Goal: Complete application form: Complete application form

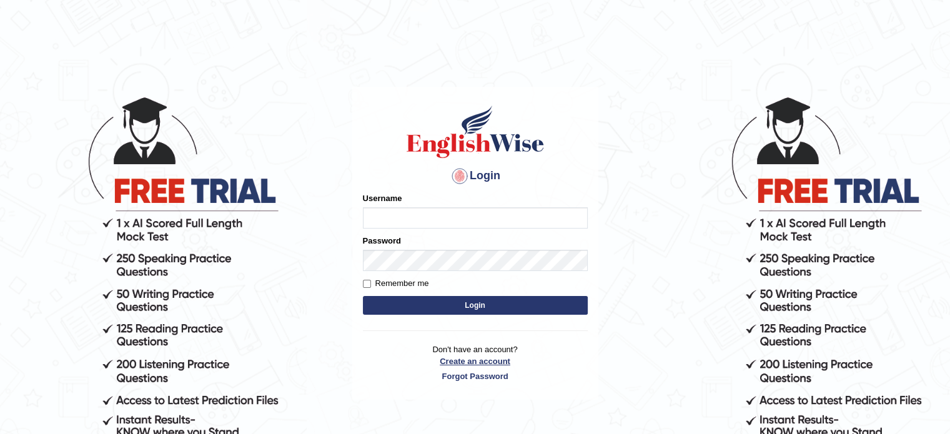
click at [473, 359] on link "Create an account" at bounding box center [475, 361] width 225 height 12
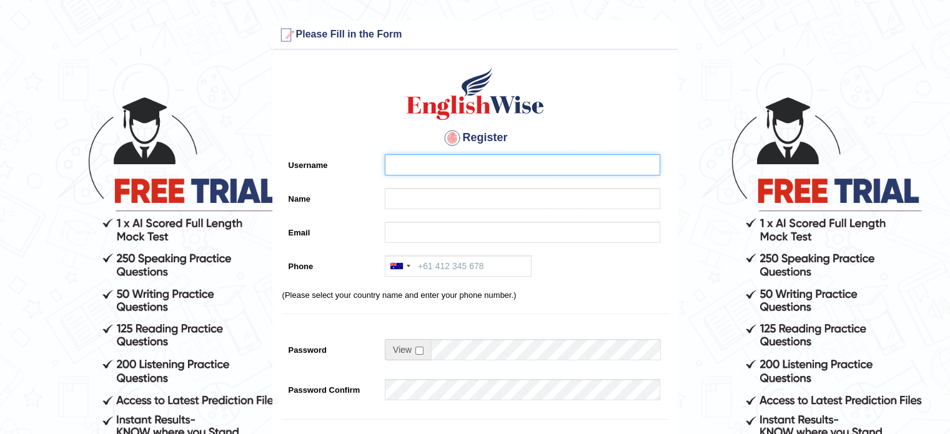
click at [405, 160] on input "Username" at bounding box center [522, 164] width 275 height 21
click at [423, 163] on input "Username" at bounding box center [522, 164] width 275 height 21
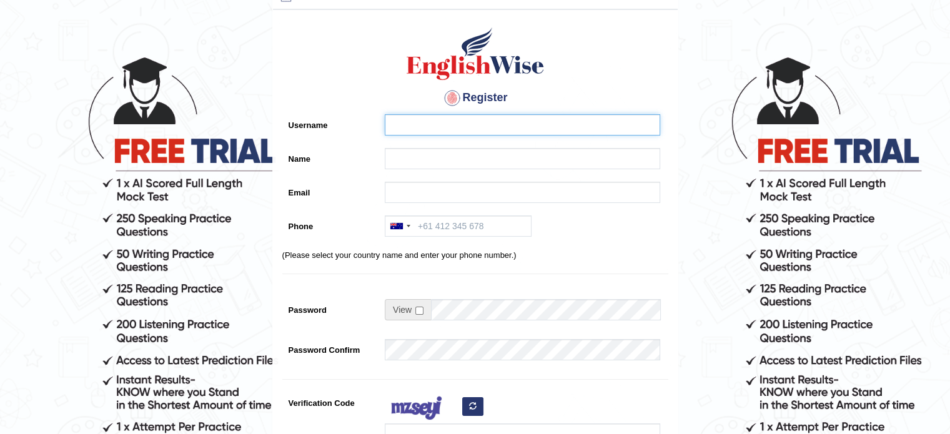
scroll to position [62, 0]
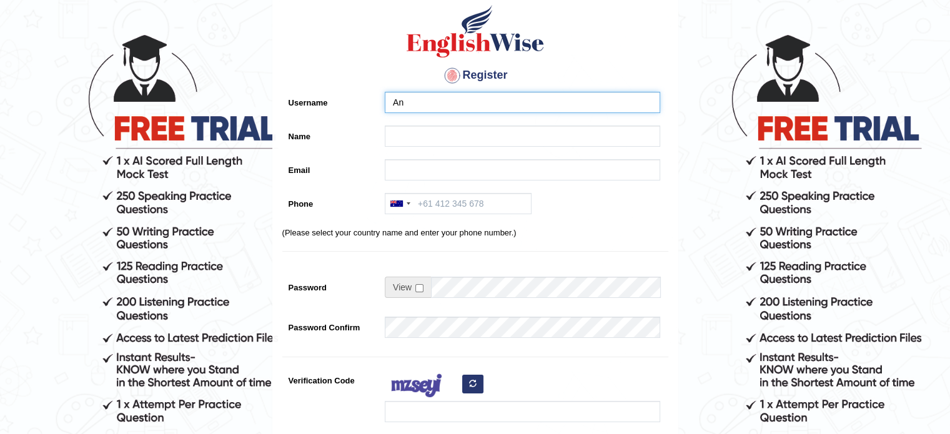
type input "A"
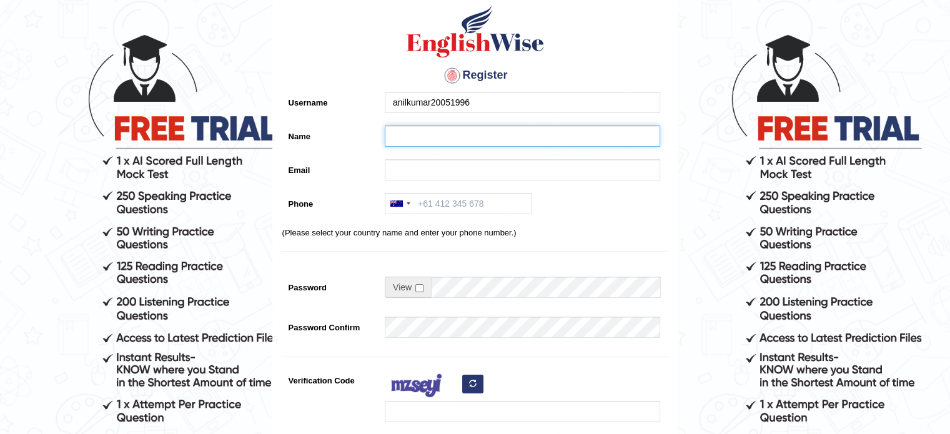
click at [418, 132] on input "Name" at bounding box center [522, 136] width 275 height 21
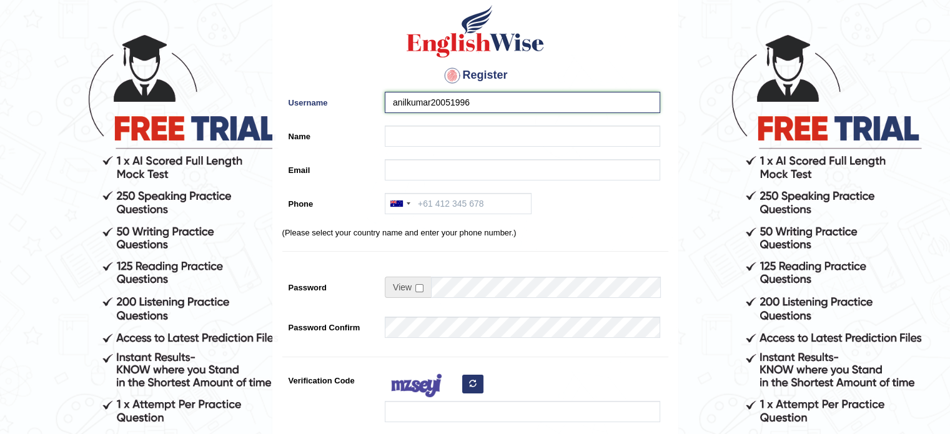
click at [480, 106] on input "anilkumar20051996" at bounding box center [522, 102] width 275 height 21
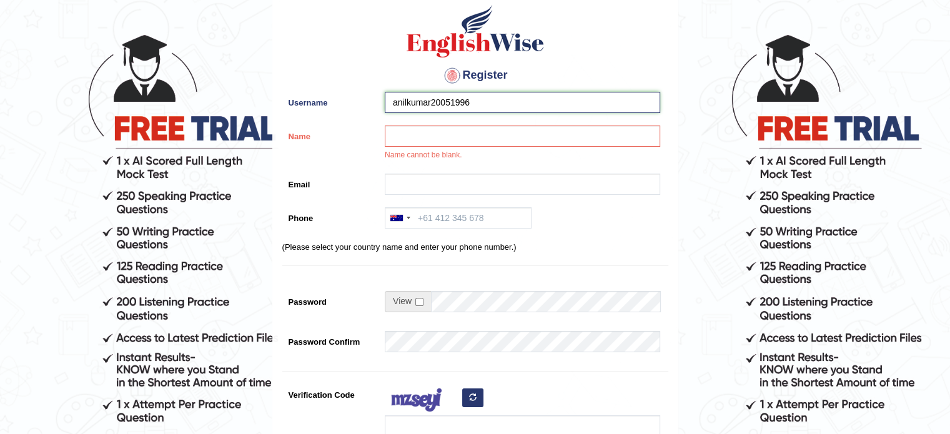
click at [457, 100] on input "anilkumar20051996" at bounding box center [522, 102] width 275 height 21
click at [459, 100] on input "anilkumar20051996" at bounding box center [522, 102] width 275 height 21
type input "anilkumar1996"
click at [445, 144] on input "Name" at bounding box center [522, 136] width 275 height 21
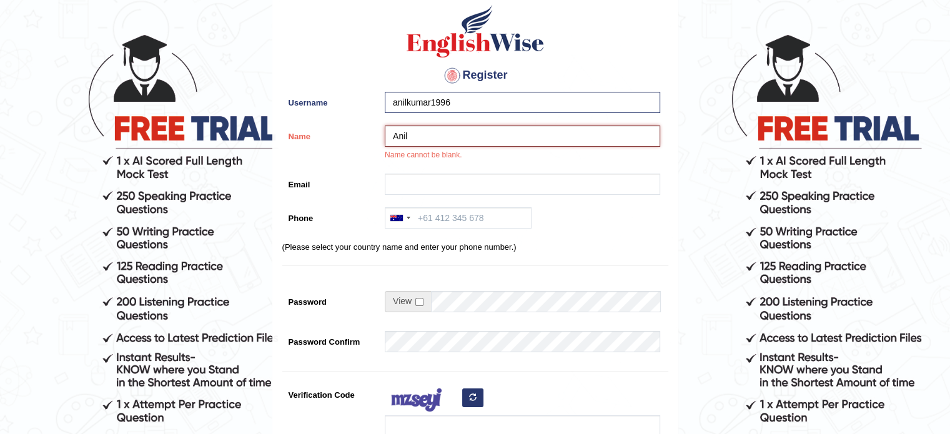
type input "Anil"
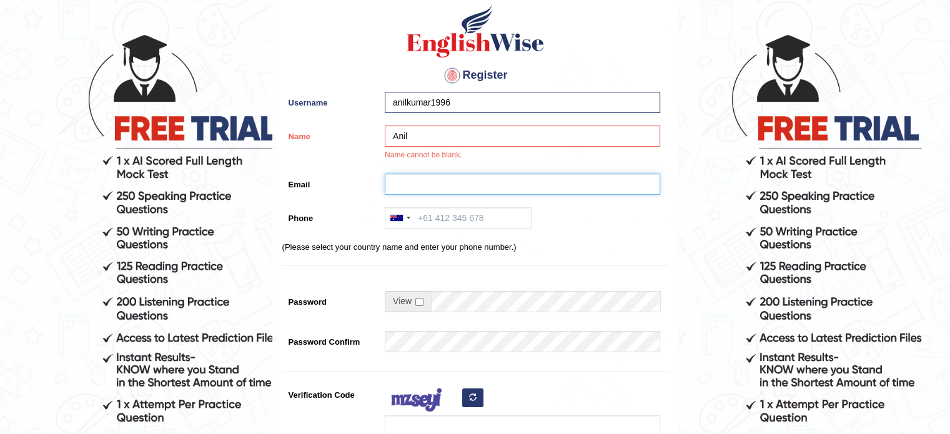
click at [458, 193] on input "Email" at bounding box center [522, 184] width 275 height 21
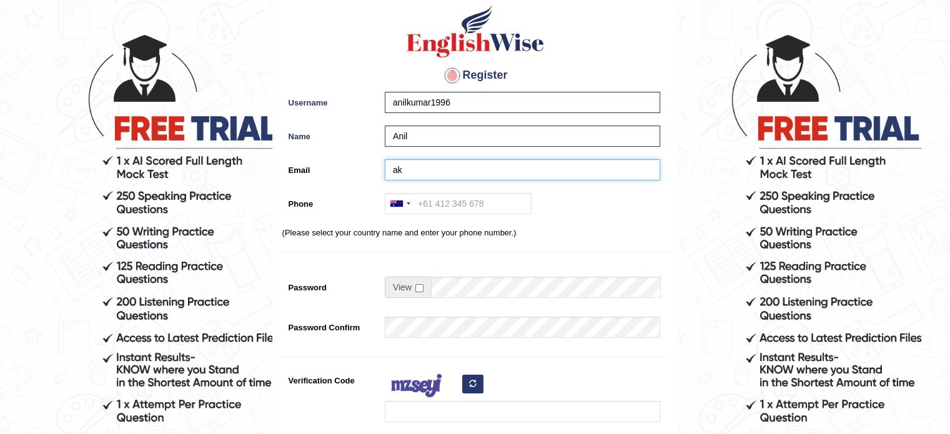
type input "a"
type input "ak048404@gmail.com"
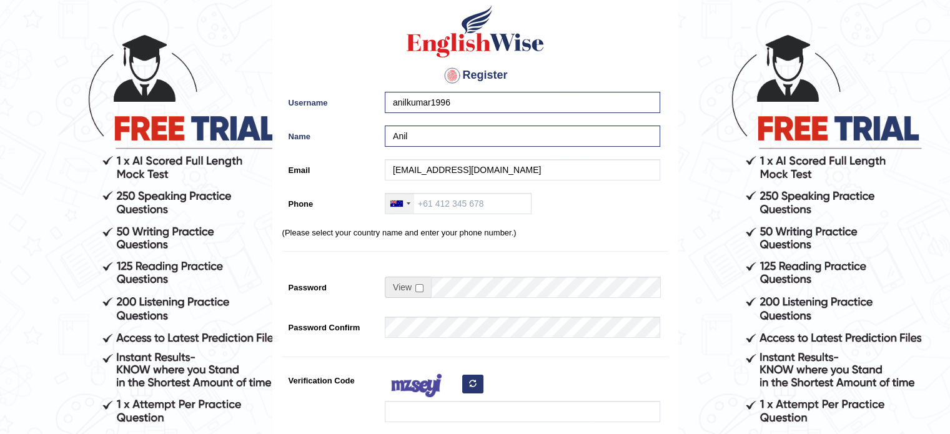
click at [408, 202] on div at bounding box center [409, 203] width 4 height 2
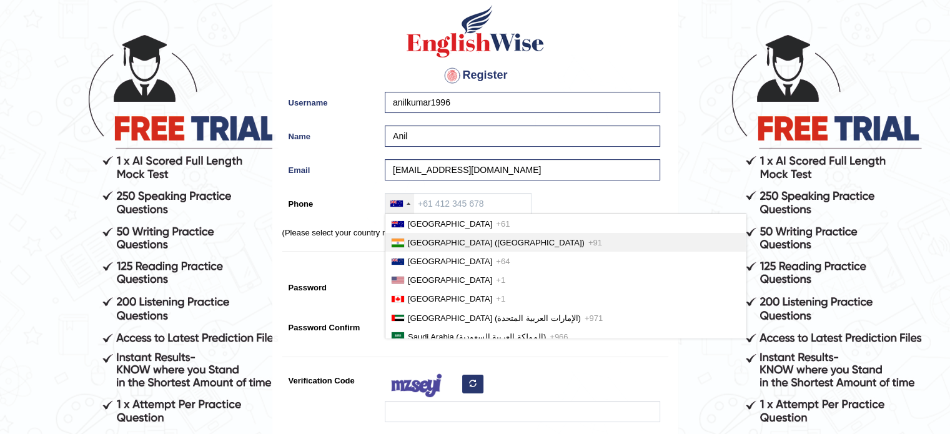
click at [410, 234] on li "India (भारत) +91" at bounding box center [565, 242] width 360 height 19
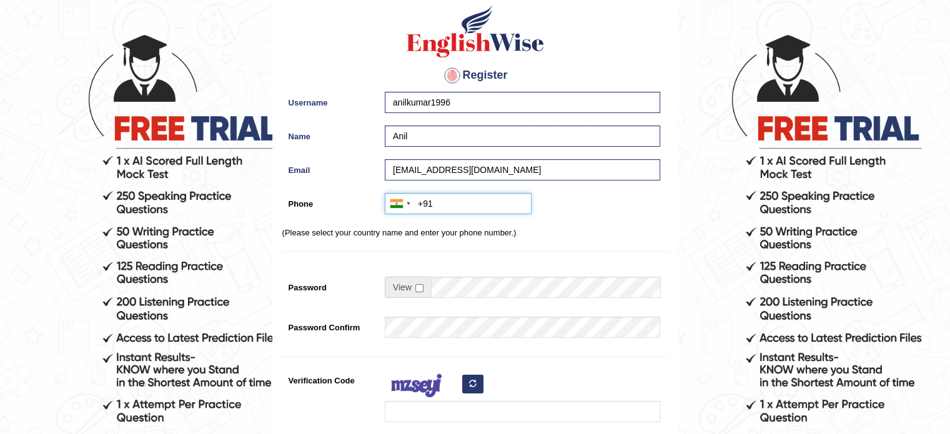
click at [457, 202] on input "+91" at bounding box center [458, 203] width 147 height 21
type input "+919816455269"
click at [418, 288] on input "checkbox" at bounding box center [419, 288] width 8 height 8
checkbox input "true"
click at [455, 290] on input "Password" at bounding box center [545, 287] width 229 height 21
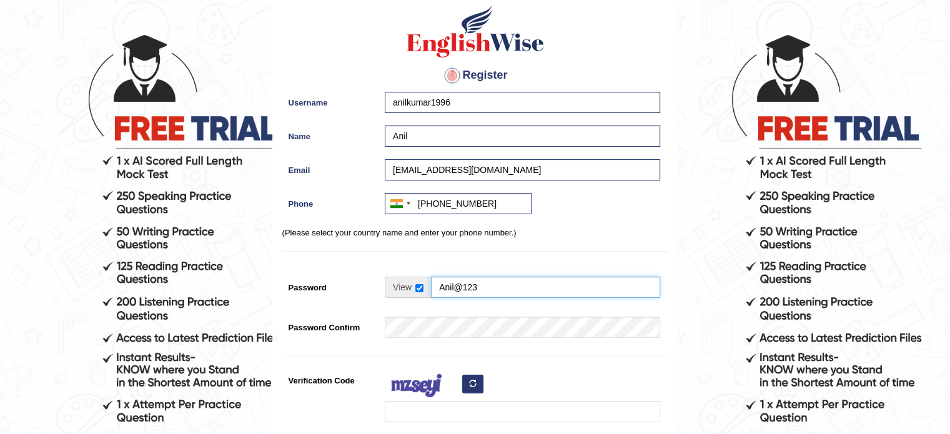
type input "Anil@123"
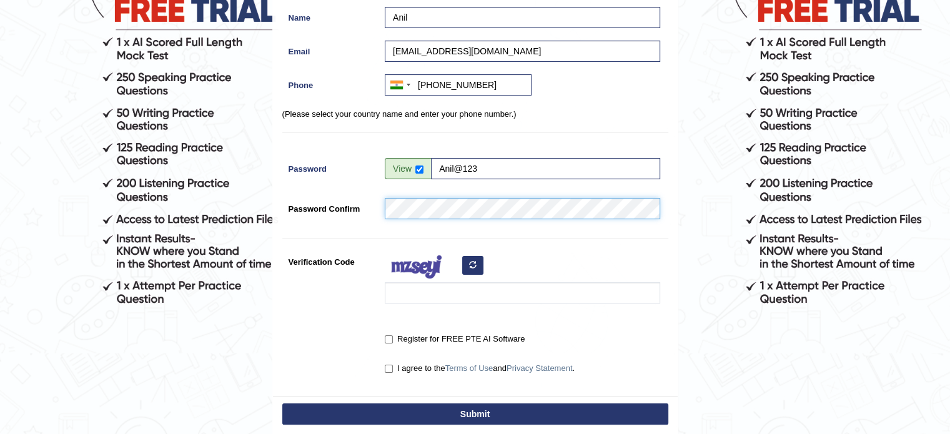
scroll to position [250, 0]
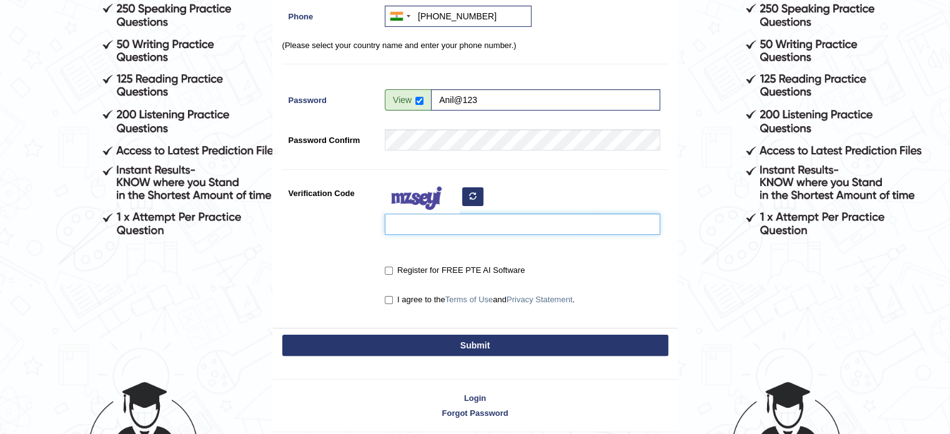
click at [445, 227] on input "Verification Code" at bounding box center [522, 224] width 275 height 21
type input "punetu"
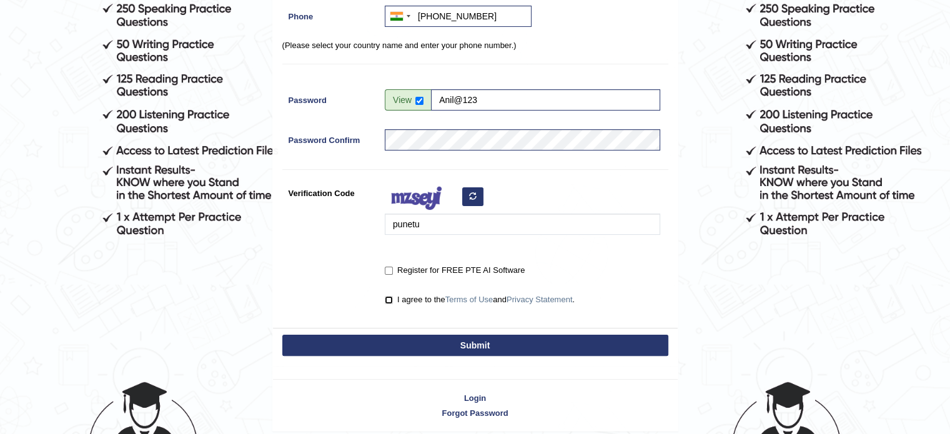
click at [390, 297] on input "I agree to the Terms of Use and Privacy Statement ." at bounding box center [389, 300] width 8 height 8
checkbox input "true"
click at [391, 269] on input "Register for FREE PTE AI Software" at bounding box center [389, 271] width 8 height 8
checkbox input "true"
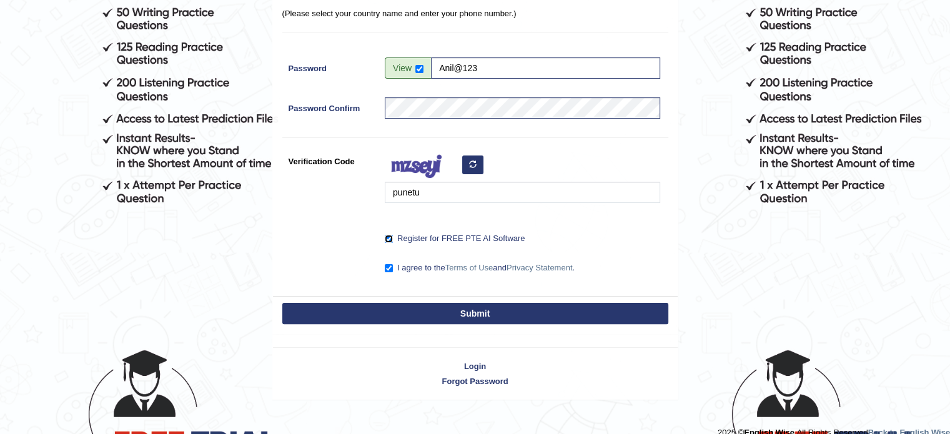
scroll to position [297, 0]
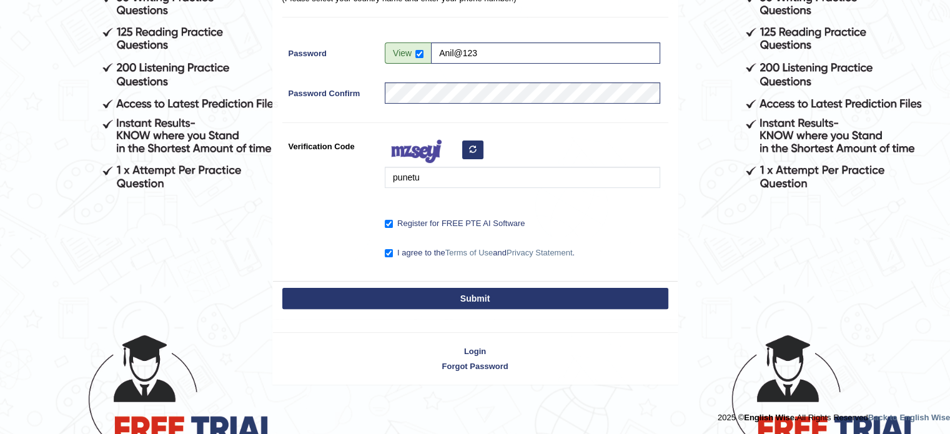
click at [475, 299] on button "Submit" at bounding box center [475, 298] width 386 height 21
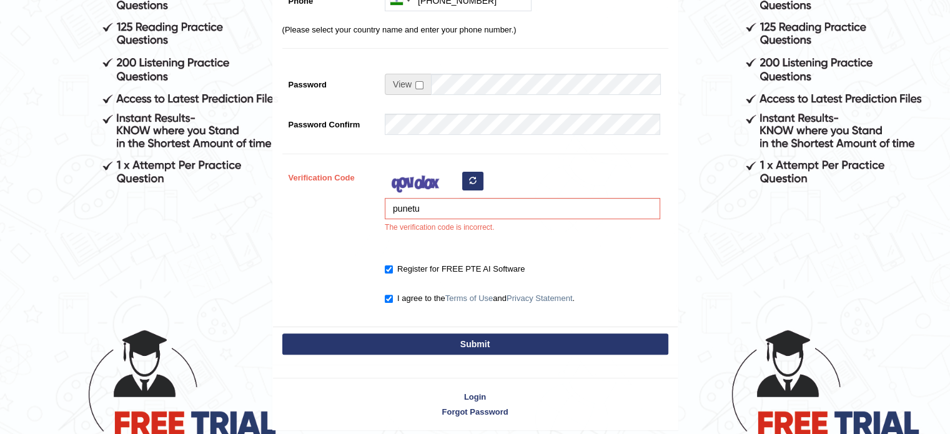
scroll to position [312, 0]
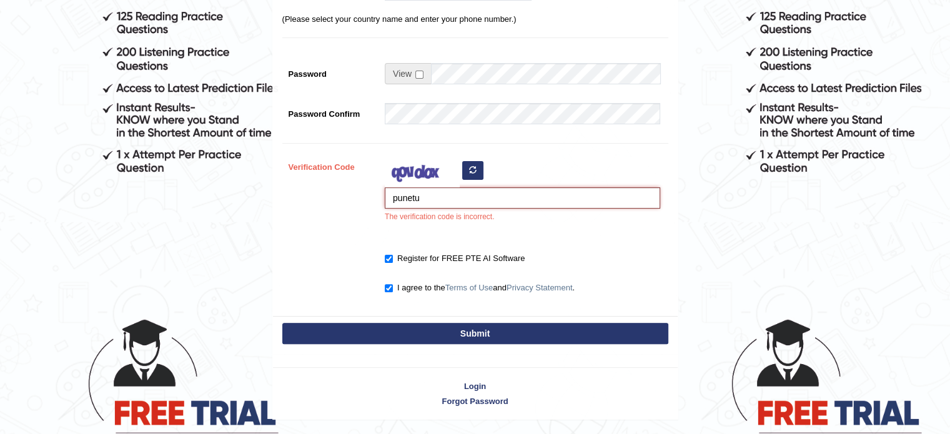
click at [442, 198] on input "punetu" at bounding box center [522, 197] width 275 height 21
click at [467, 171] on button "button" at bounding box center [472, 170] width 21 height 19
click at [435, 195] on input "punetu" at bounding box center [522, 197] width 275 height 21
type input "p"
type input "J"
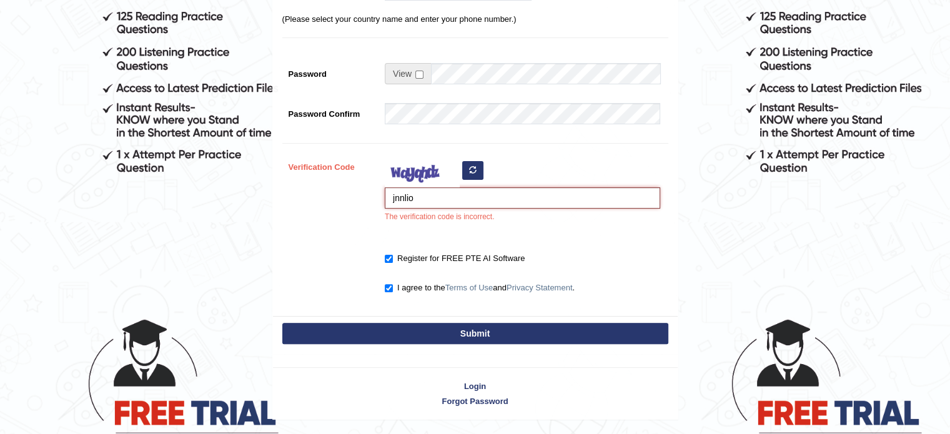
type input "jnnlio"
click at [469, 329] on button "Submit" at bounding box center [475, 333] width 386 height 21
type input "+919816455269"
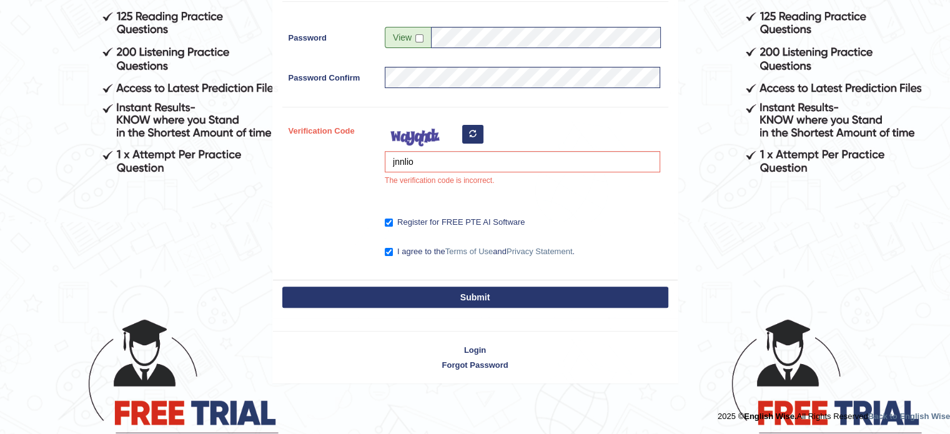
scroll to position [276, 0]
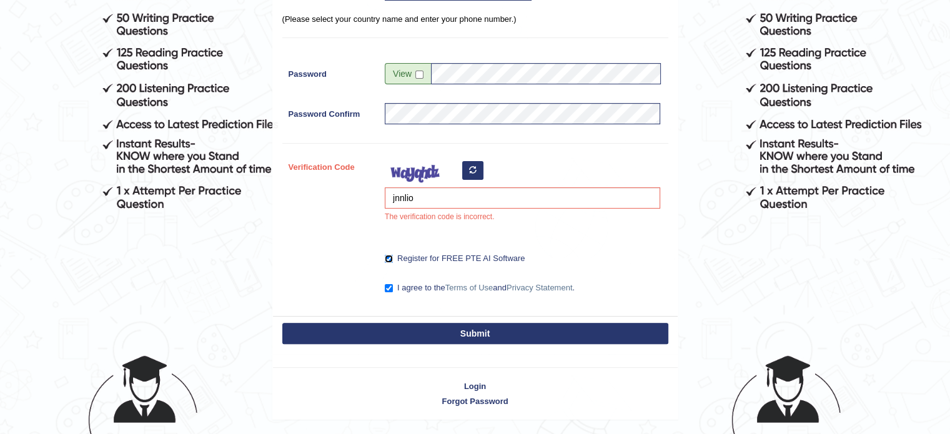
click at [387, 259] on input "Register for FREE PTE AI Software" at bounding box center [389, 259] width 8 height 8
checkbox input "false"
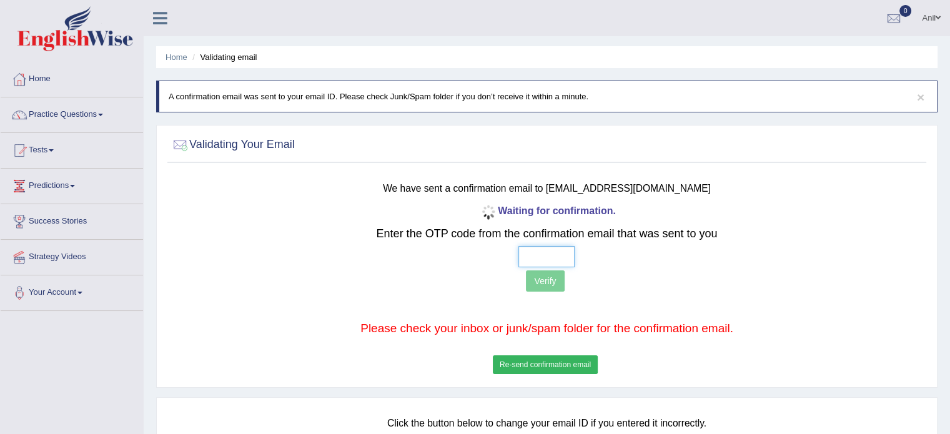
click at [545, 259] on input "text" at bounding box center [546, 256] width 56 height 21
type input "9 3 8 7"
click at [544, 281] on button "Verify" at bounding box center [545, 280] width 38 height 21
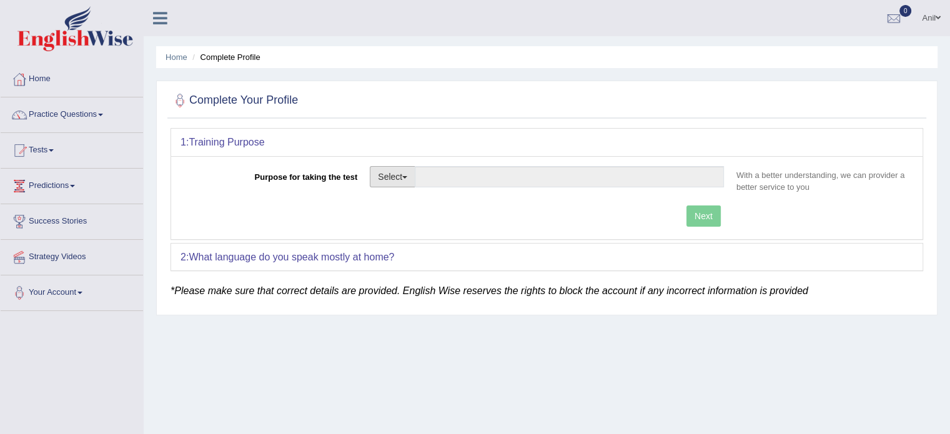
click at [407, 174] on button "Select" at bounding box center [393, 176] width 46 height 21
click at [558, 202] on div "Purpose for taking the test Select Student Visa Permanent Residency Nursing Oth…" at bounding box center [546, 197] width 751 height 83
click at [939, 18] on span at bounding box center [938, 18] width 5 height 8
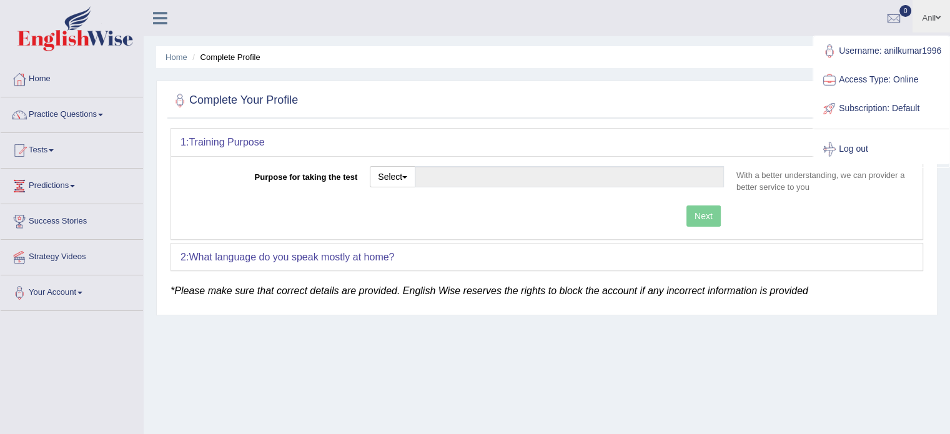
click at [864, 159] on link "Log out" at bounding box center [881, 149] width 135 height 29
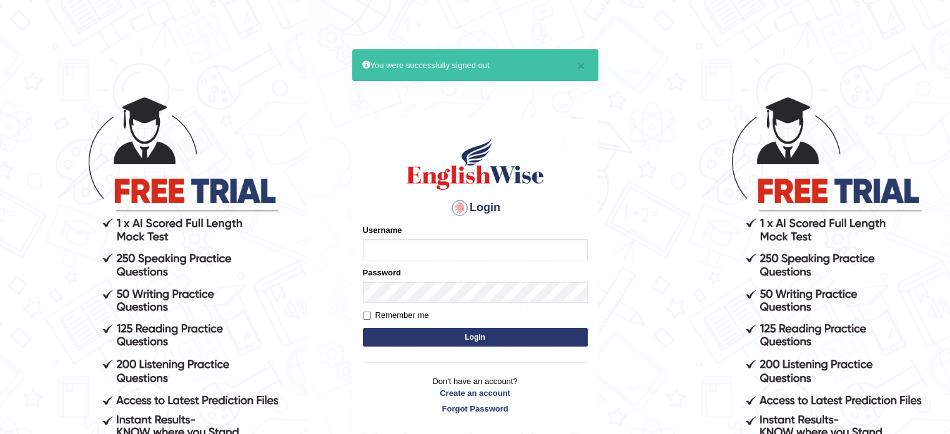
click at [388, 242] on input "Username" at bounding box center [475, 249] width 225 height 21
type input "anilkumar1996"
click at [366, 313] on input "Remember me" at bounding box center [367, 316] width 8 height 8
checkbox input "true"
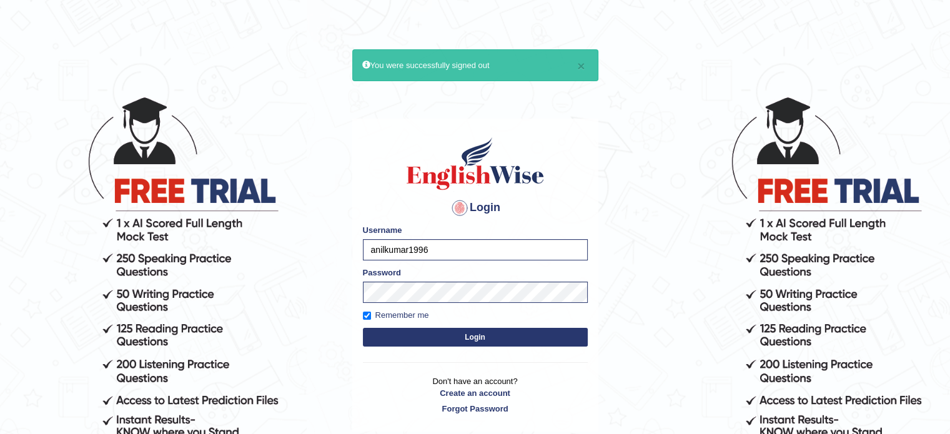
click at [480, 338] on button "Login" at bounding box center [475, 337] width 225 height 19
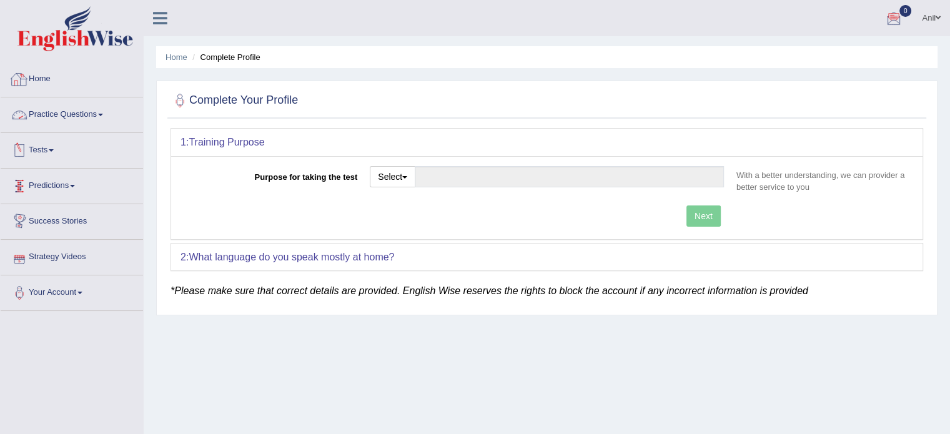
click at [52, 82] on link "Home" at bounding box center [72, 77] width 142 height 31
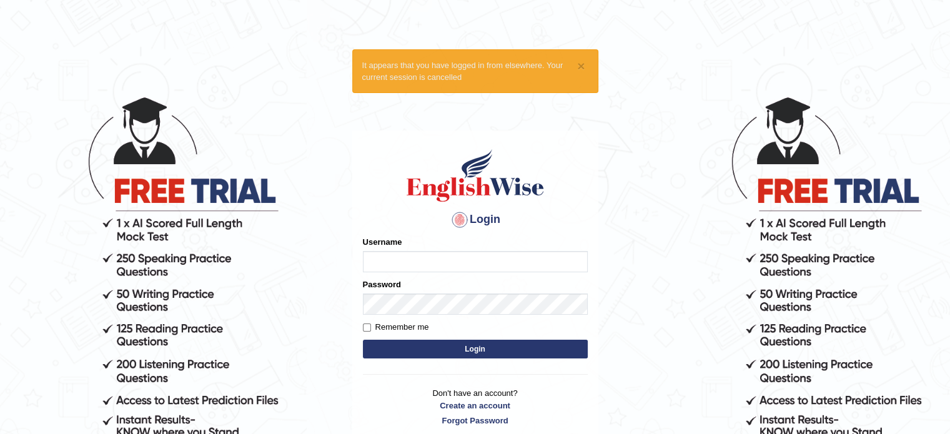
click at [449, 267] on input "Username" at bounding box center [475, 261] width 225 height 21
type input "anilkumar1996"
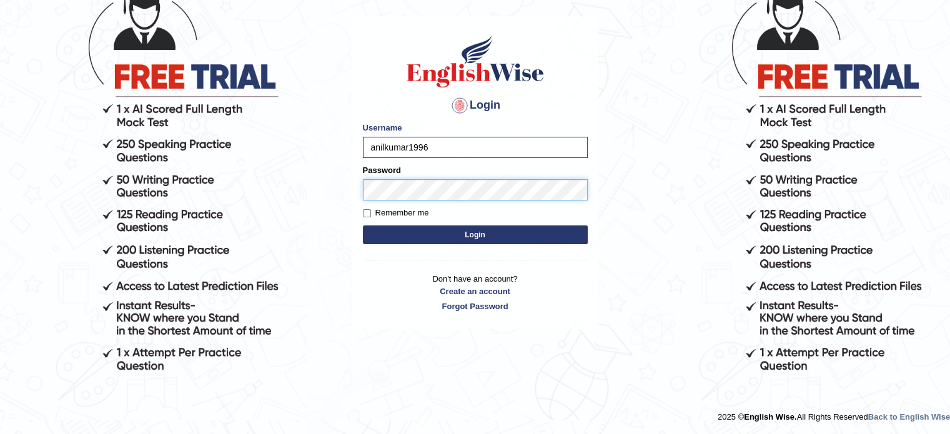
scroll to position [115, 0]
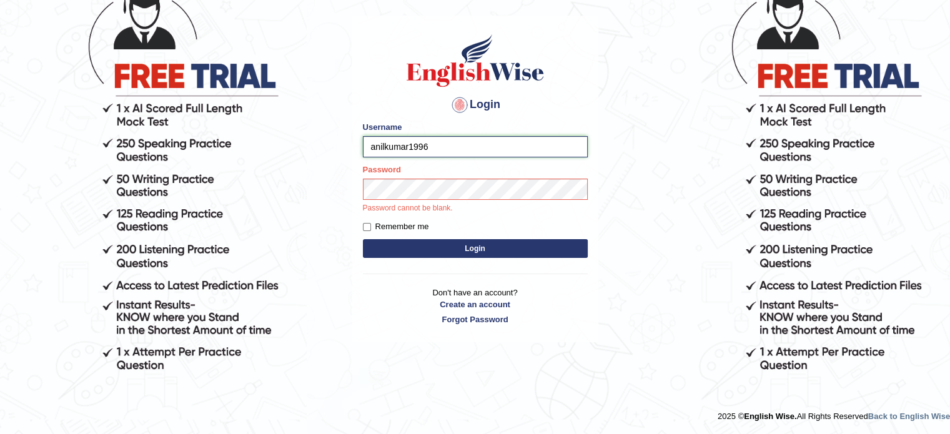
drag, startPoint x: 444, startPoint y: 147, endPoint x: 398, endPoint y: 147, distance: 45.6
click at [398, 147] on input "anilkumar1996" at bounding box center [475, 146] width 225 height 21
click at [481, 249] on button "Login" at bounding box center [475, 248] width 225 height 19
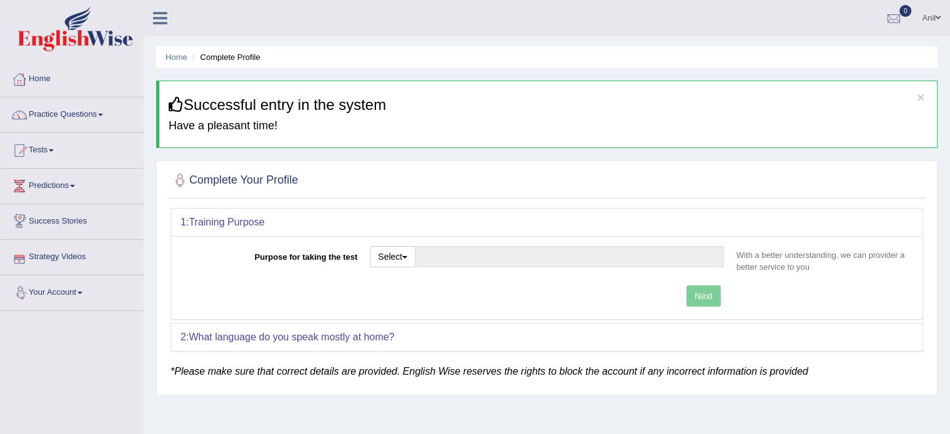
click at [57, 290] on link "Your Account" at bounding box center [72, 290] width 142 height 31
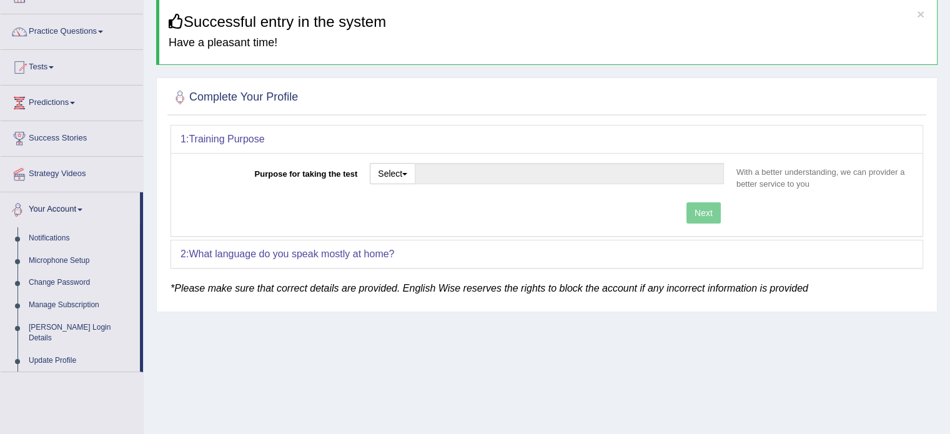
scroll to position [125, 0]
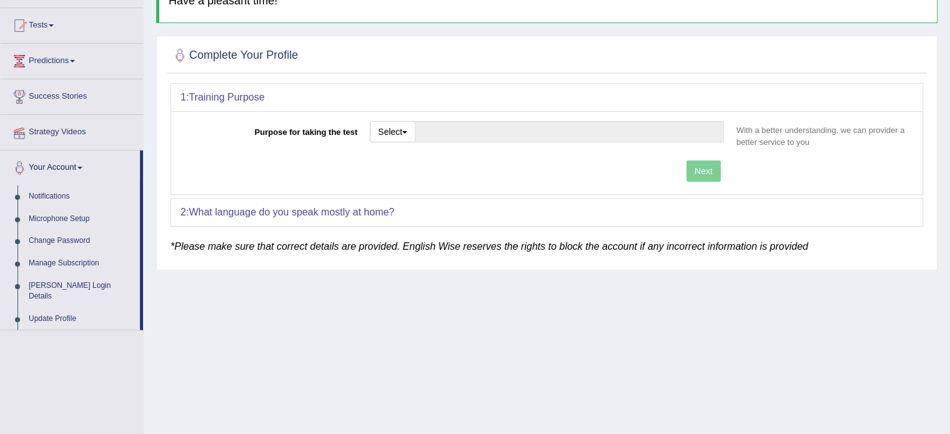
click at [85, 99] on link "Success Stories" at bounding box center [72, 94] width 142 height 31
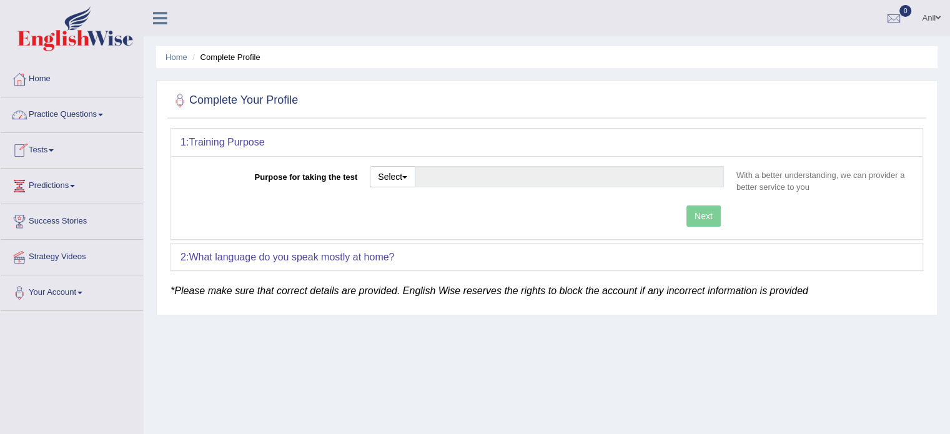
click at [72, 109] on link "Practice Questions" at bounding box center [72, 112] width 142 height 31
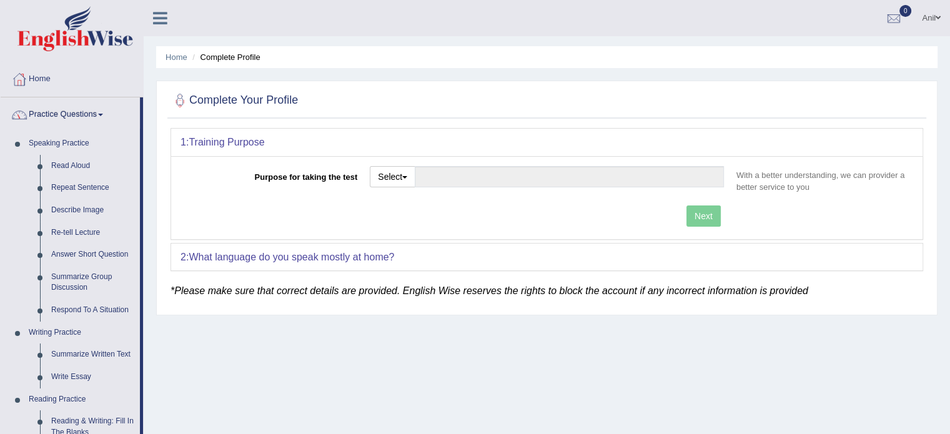
click at [100, 112] on link "Practice Questions" at bounding box center [70, 112] width 139 height 31
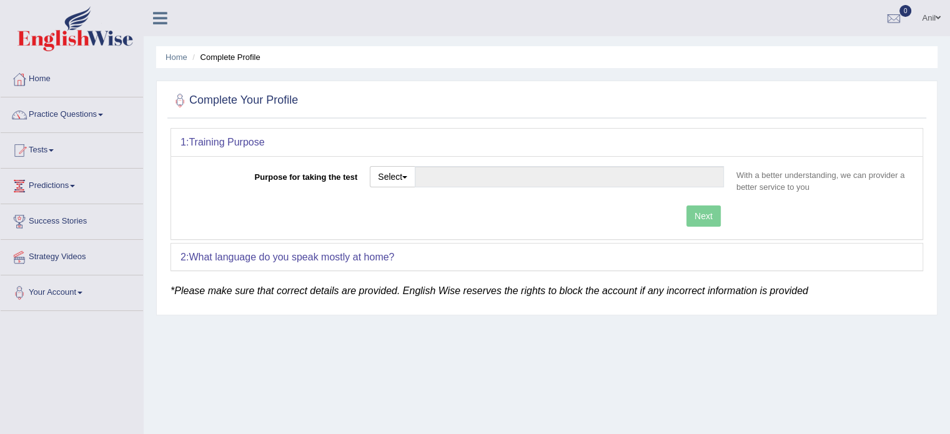
click at [51, 150] on link "Tests" at bounding box center [72, 148] width 142 height 31
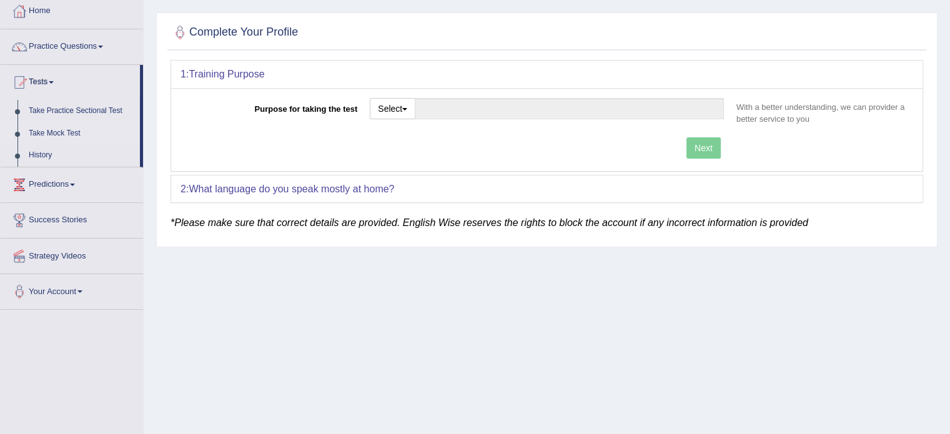
scroll to position [125, 0]
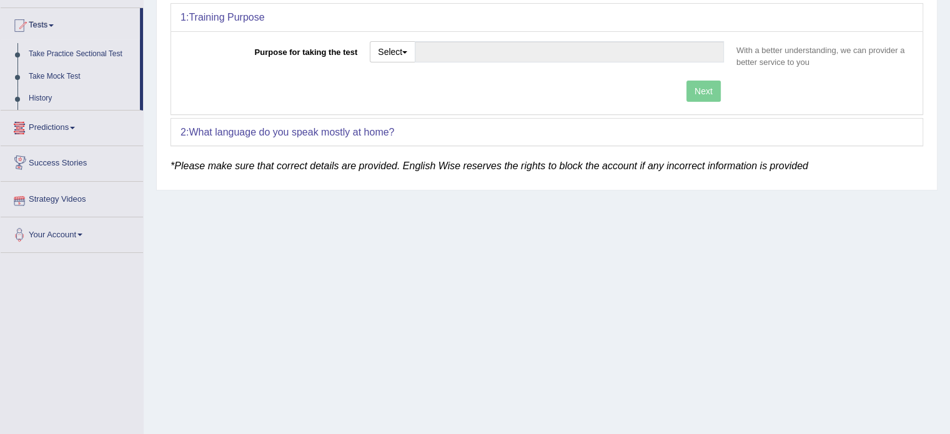
click at [65, 131] on link "Predictions" at bounding box center [72, 126] width 142 height 31
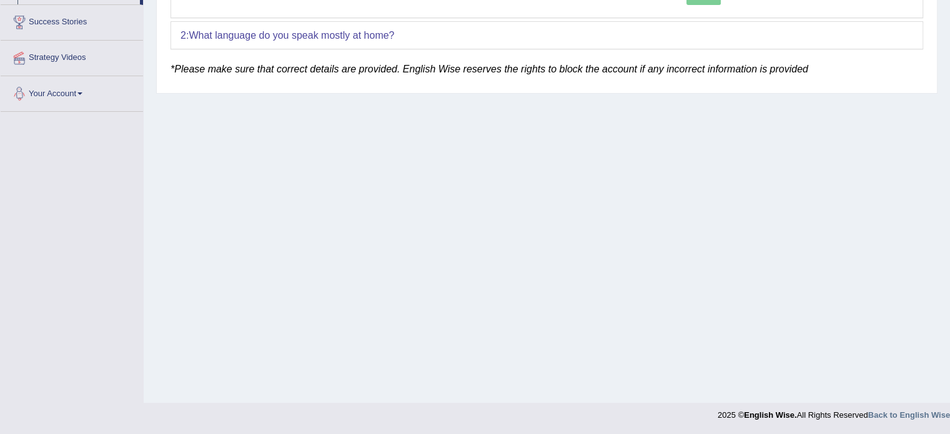
scroll to position [97, 0]
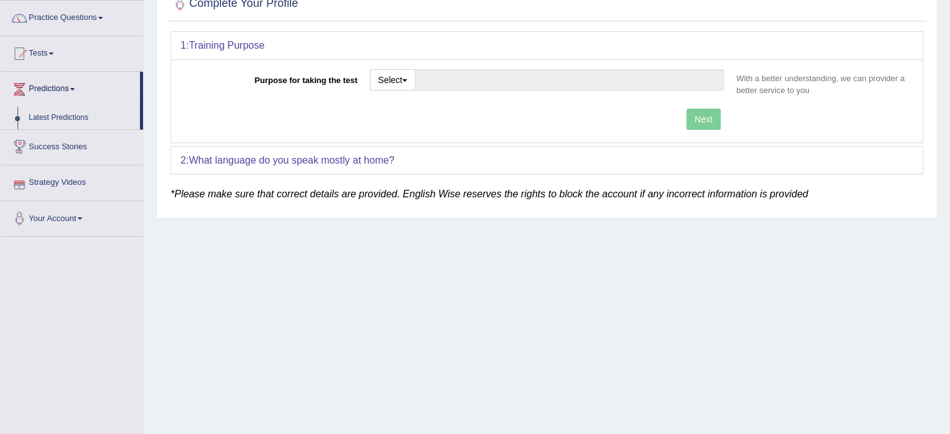
click at [67, 145] on link "Success Stories" at bounding box center [72, 145] width 142 height 31
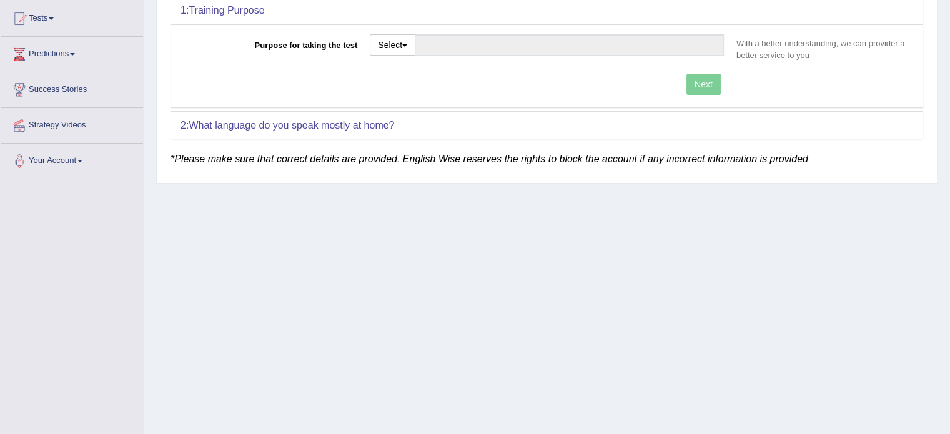
scroll to position [97, 0]
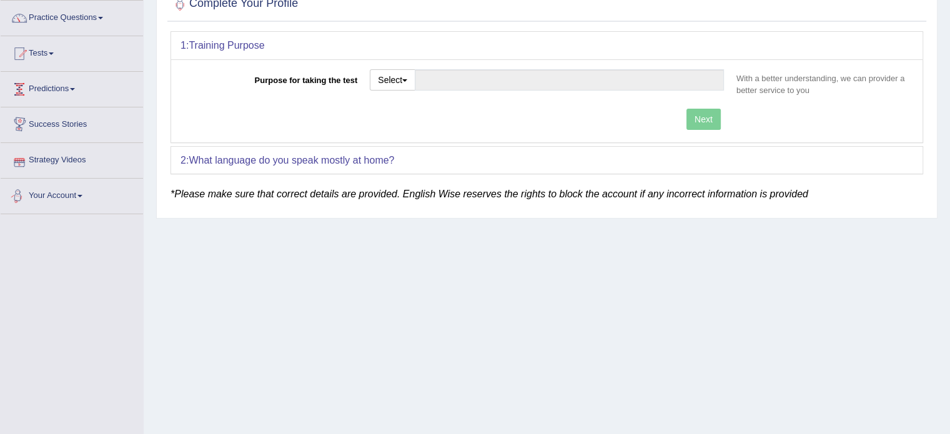
click at [39, 120] on link "Success Stories" at bounding box center [72, 122] width 142 height 31
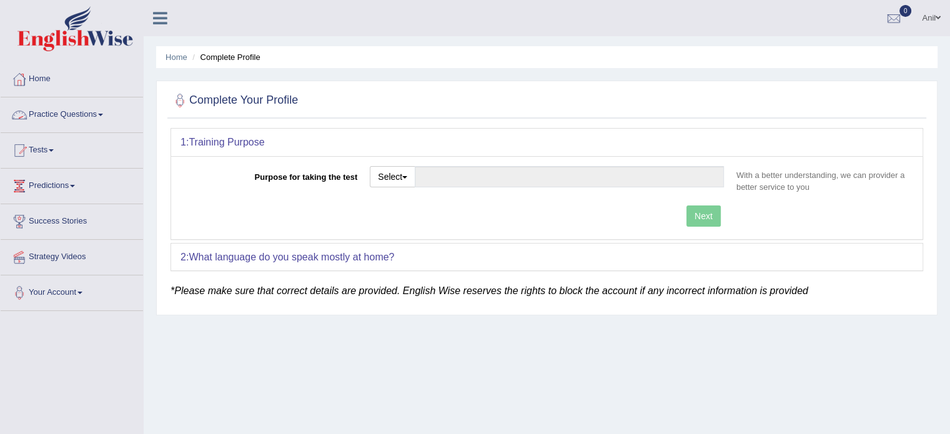
click at [28, 79] on div at bounding box center [19, 79] width 19 height 19
click at [431, 74] on div "Home Complete Profile Complete Your Profile 1: Training Purpose Purpose for tak…" at bounding box center [547, 312] width 806 height 625
